Goal: Information Seeking & Learning: Compare options

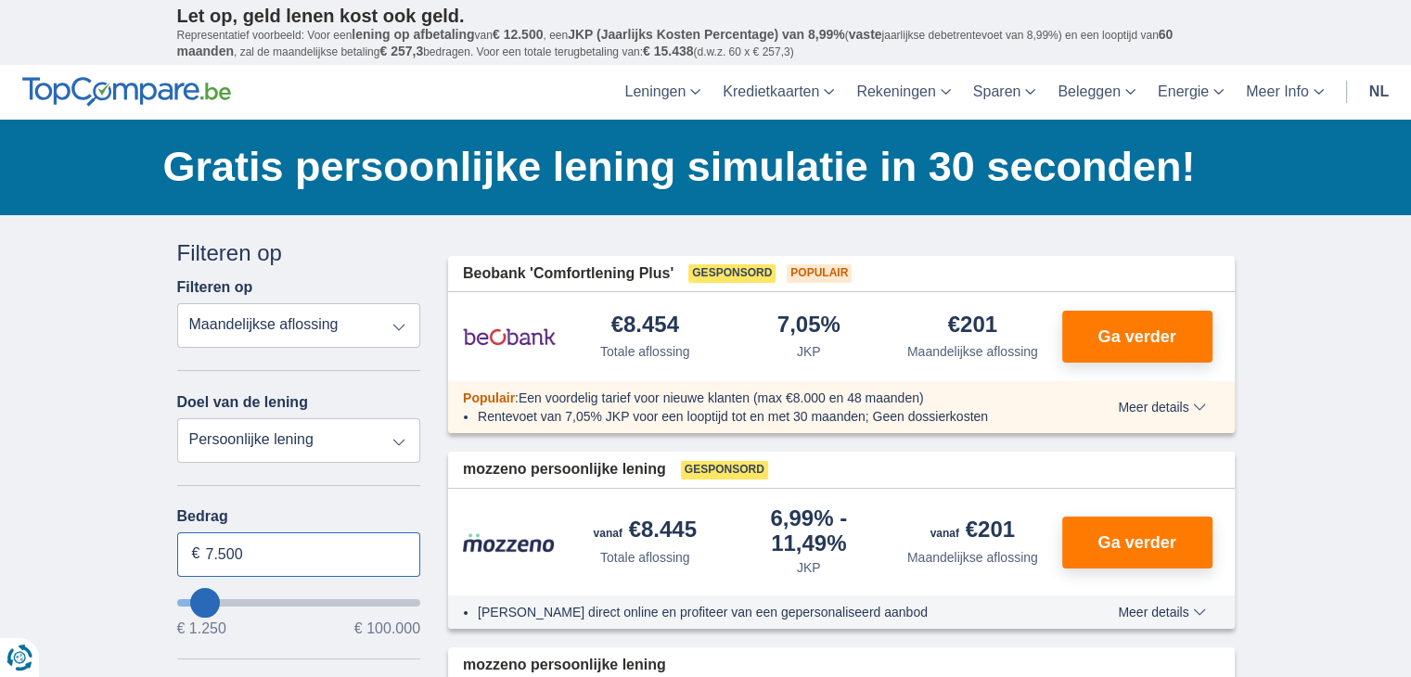
click at [286, 560] on input "7.500" at bounding box center [299, 555] width 244 height 45
type input "7"
type input "10.000"
type input "10250"
click at [416, 254] on div "Filteren op" at bounding box center [299, 254] width 244 height 32
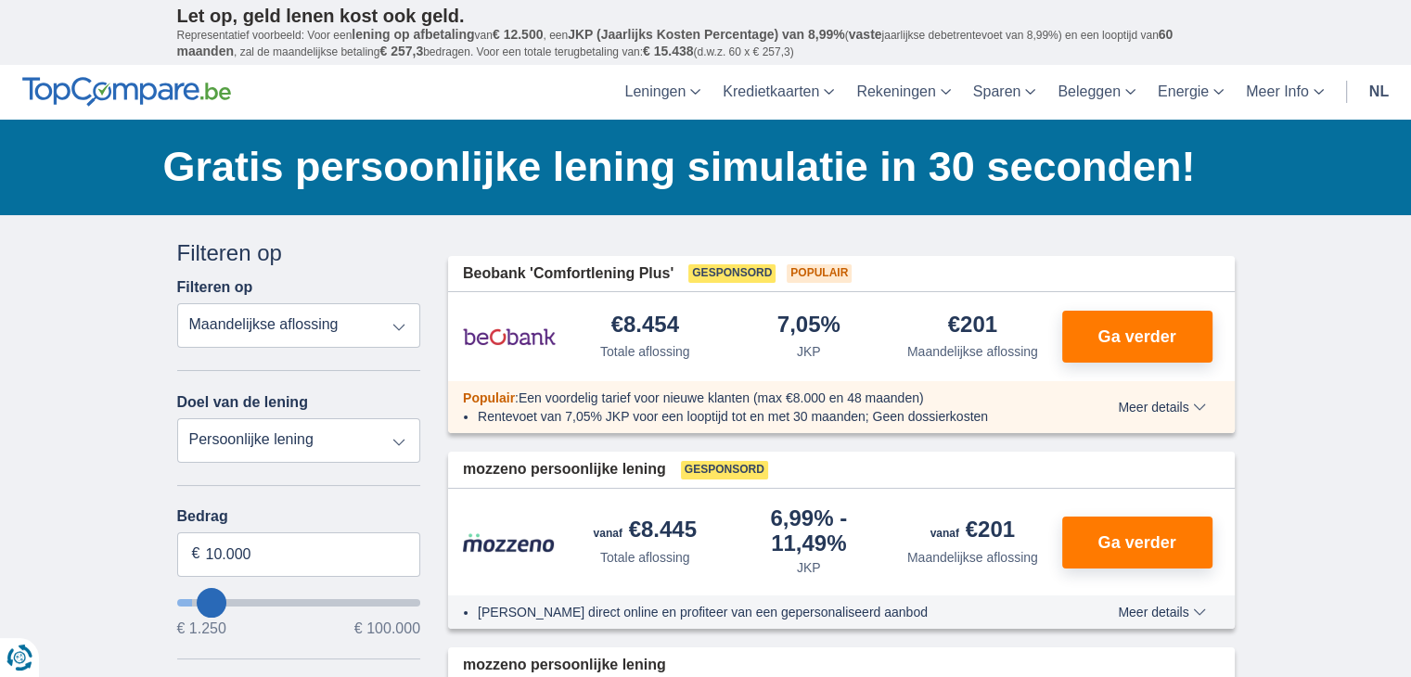
select select "48"
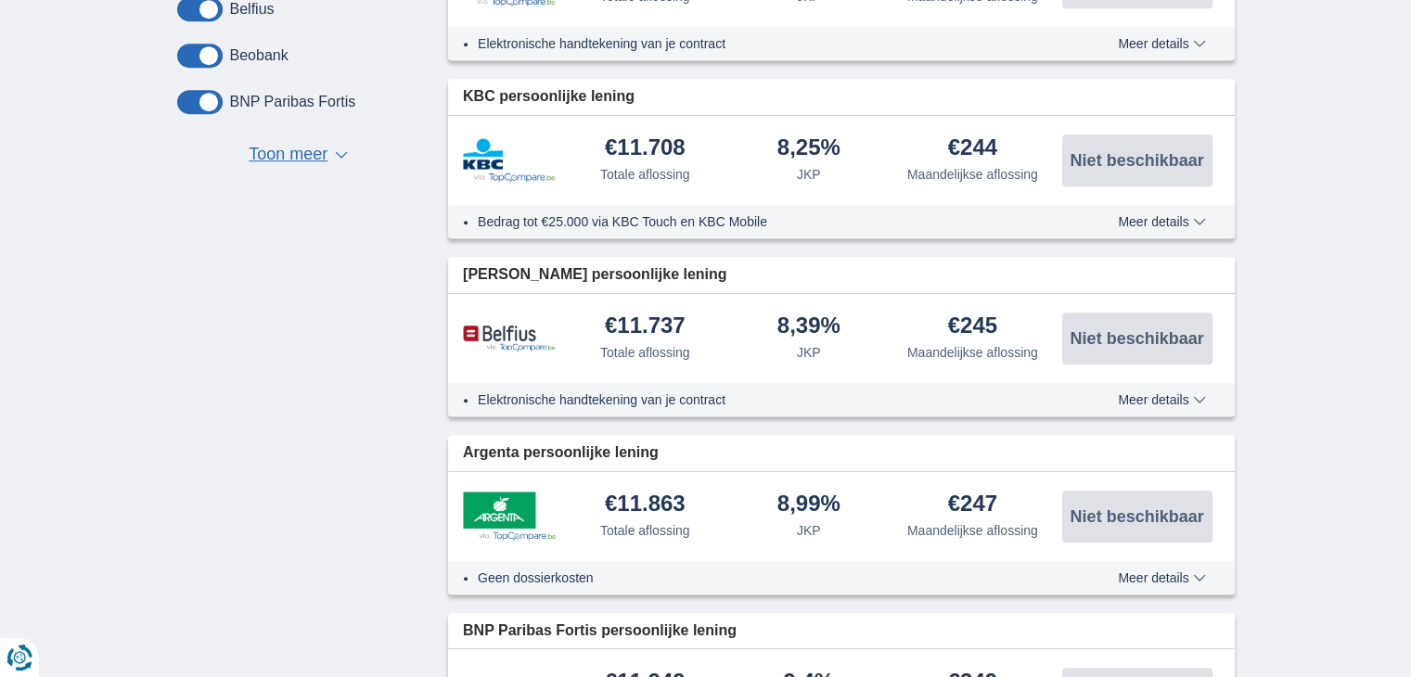
scroll to position [1007, 0]
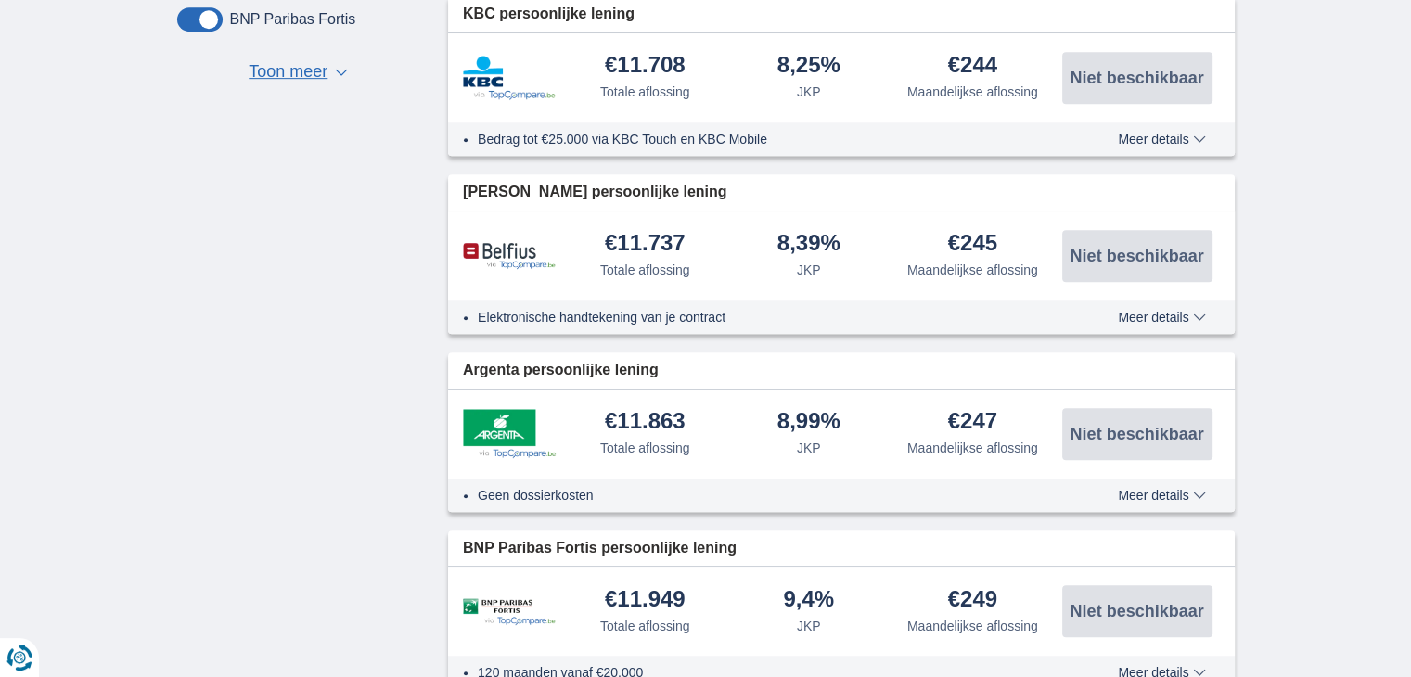
click at [1402, 350] on div "× widget.non-eligible-application.title widget.non-eligible-application.text no…" at bounding box center [705, 447] width 1411 height 2476
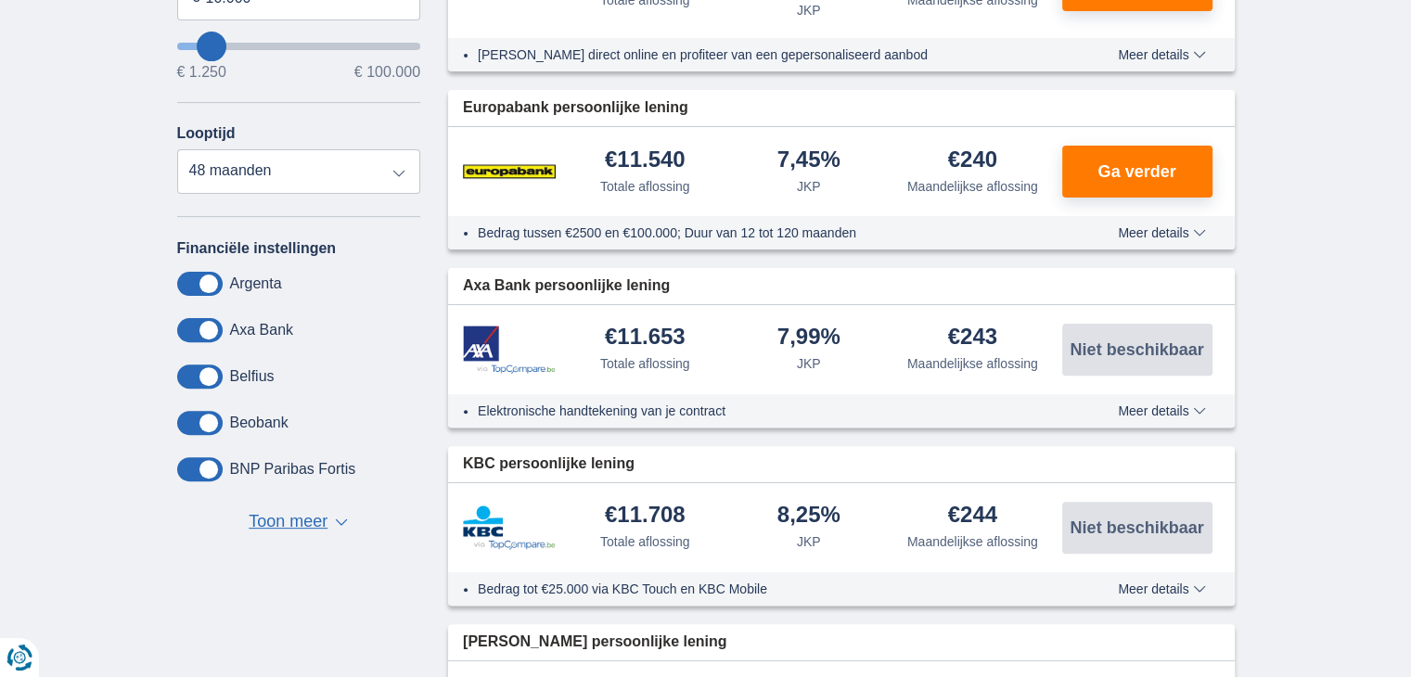
scroll to position [543, 0]
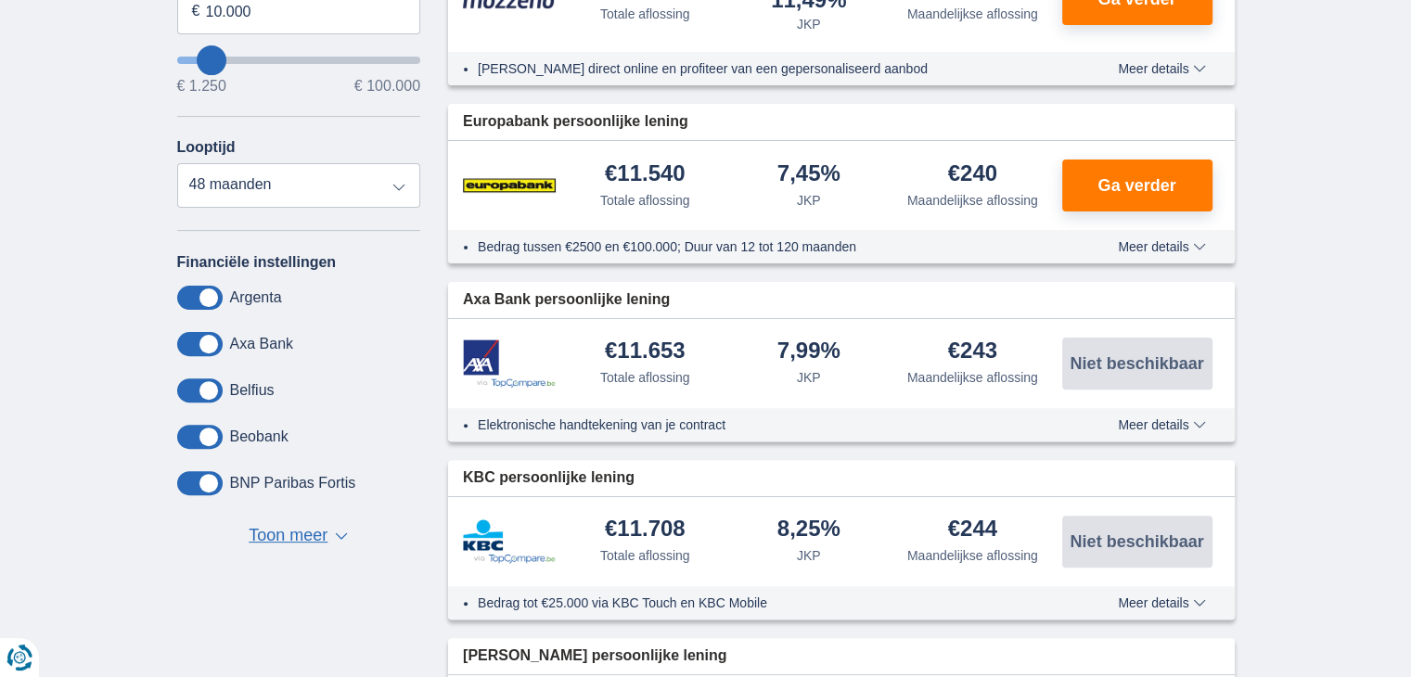
click at [1157, 240] on span "Meer details" at bounding box center [1161, 246] width 87 height 13
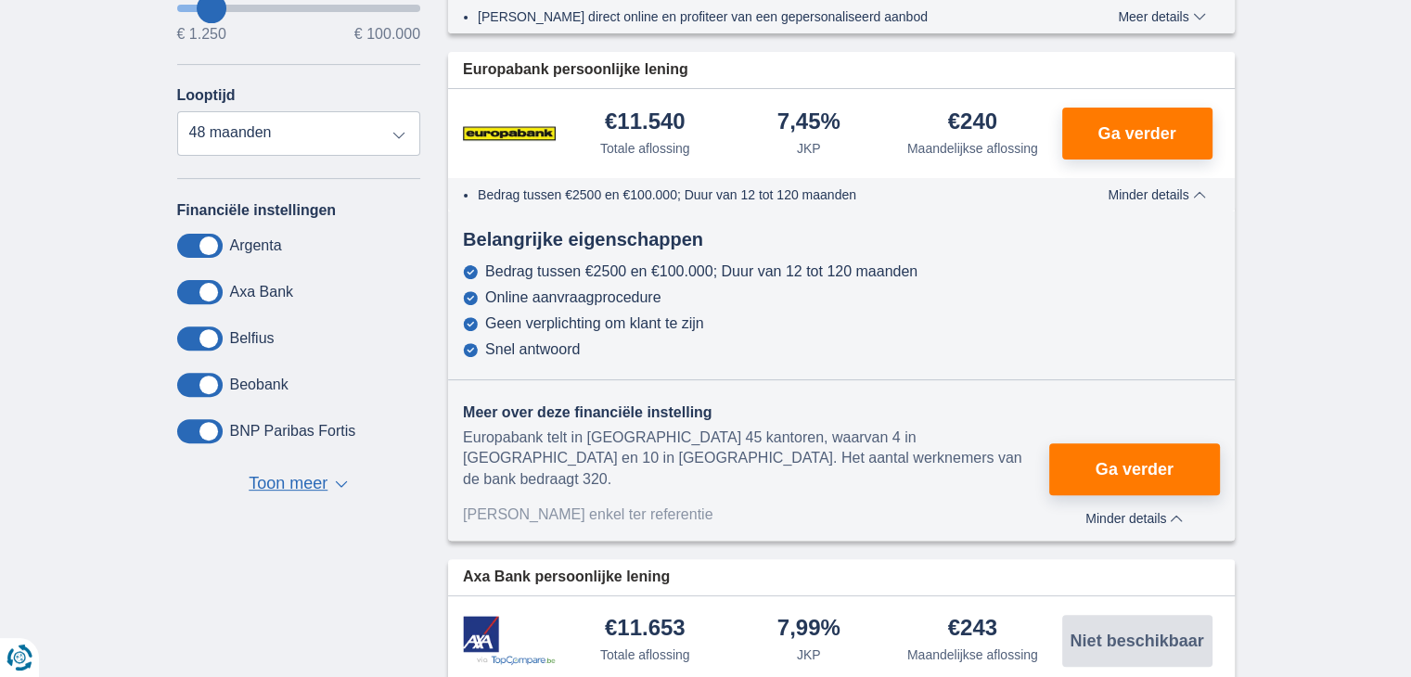
scroll to position [636, 0]
